Goal: Transaction & Acquisition: Book appointment/travel/reservation

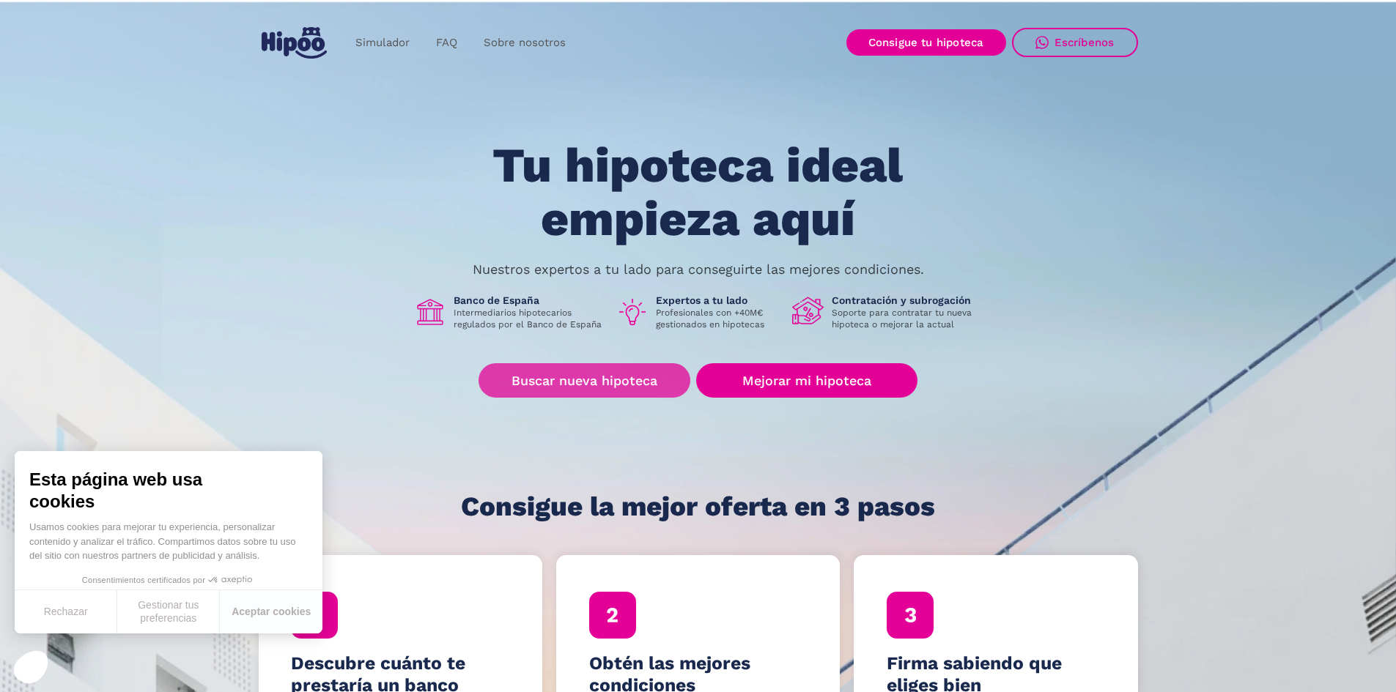
click at [620, 383] on link "Buscar nueva hipoteca" at bounding box center [584, 380] width 212 height 34
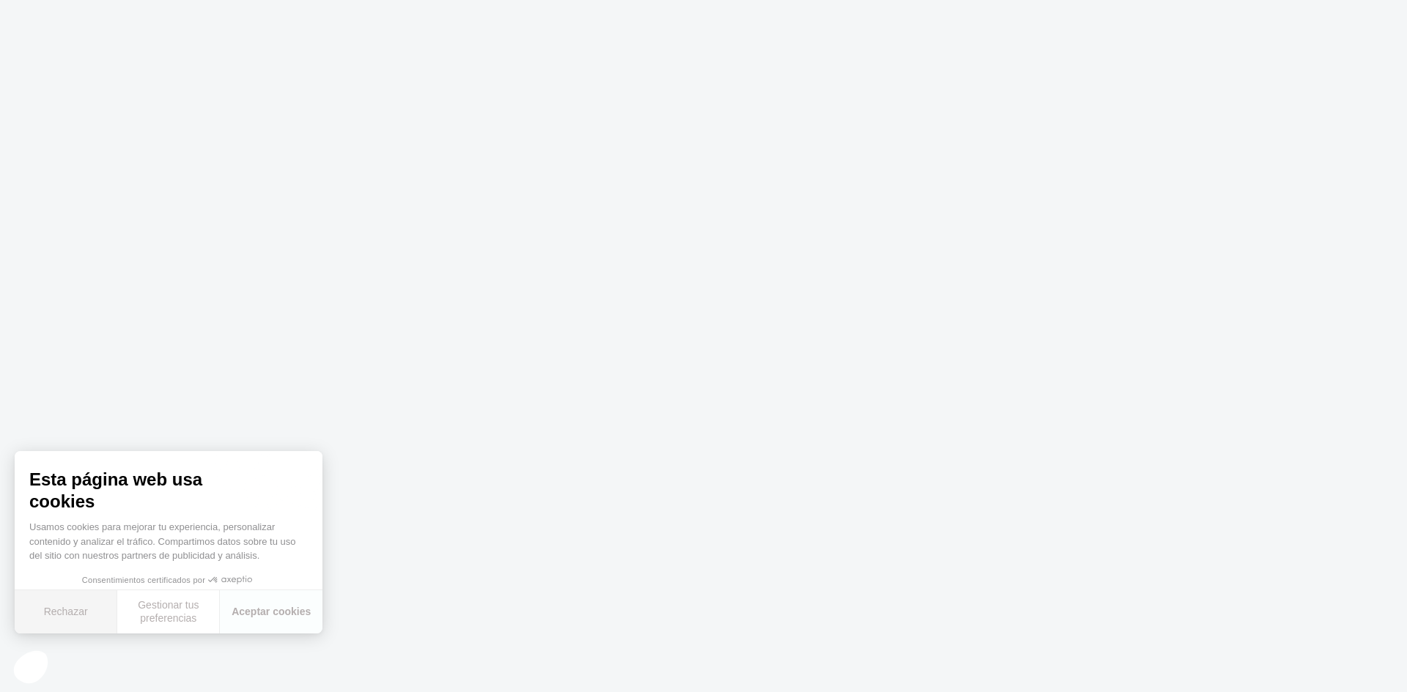
click at [91, 608] on button "Rechazar" at bounding box center [66, 612] width 103 height 43
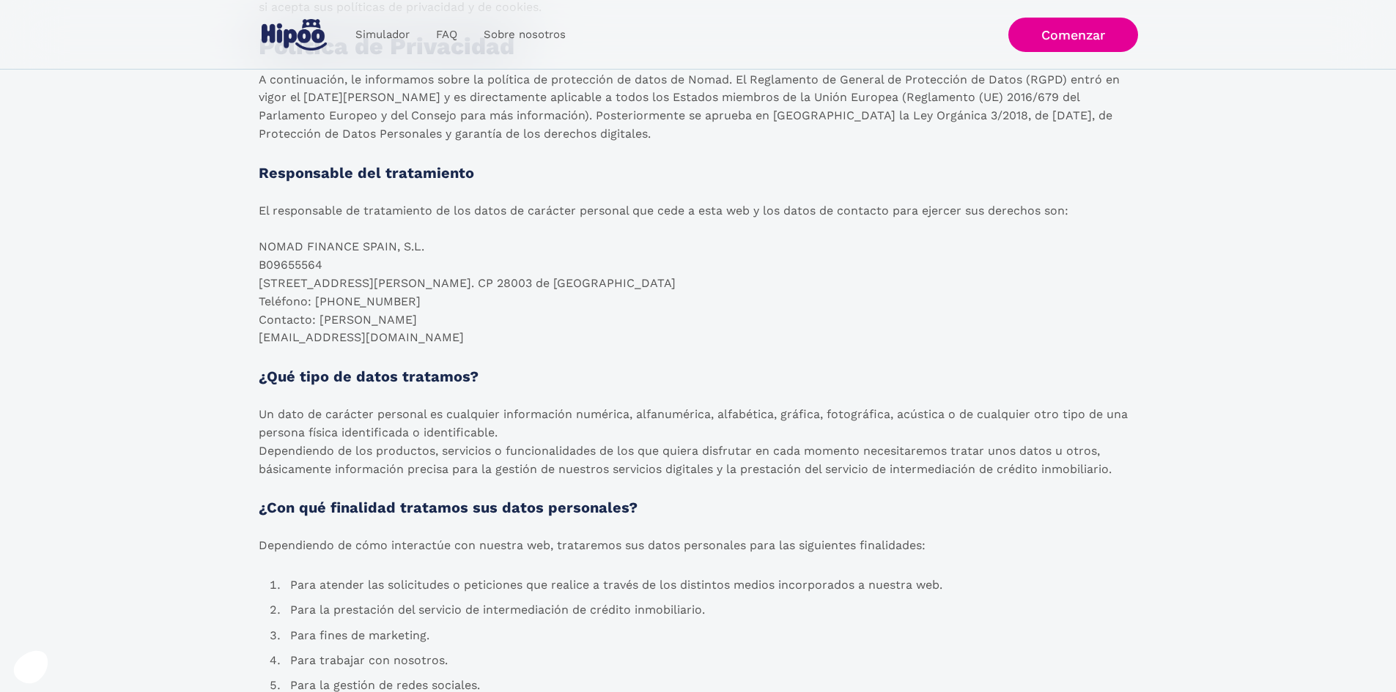
scroll to position [733, 0]
